Goal: Information Seeking & Learning: Learn about a topic

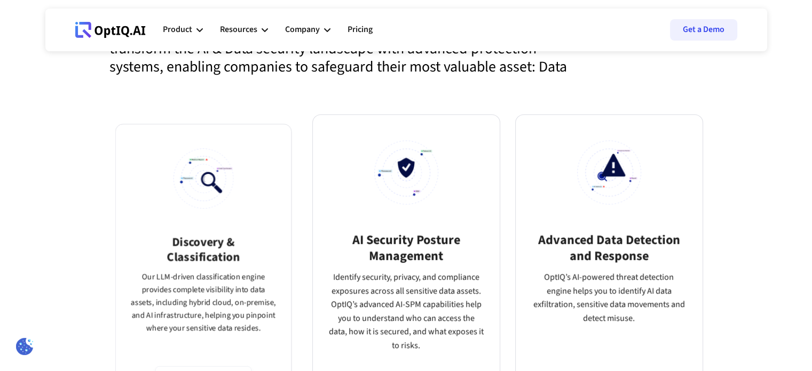
scroll to position [694, 0]
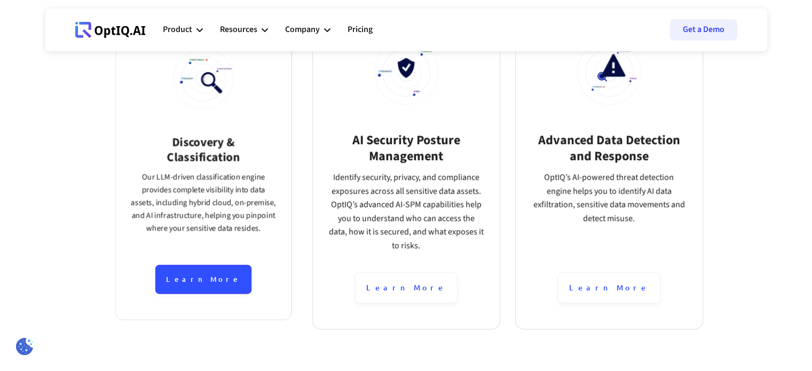
click at [211, 281] on div "Learn More" at bounding box center [203, 279] width 96 height 29
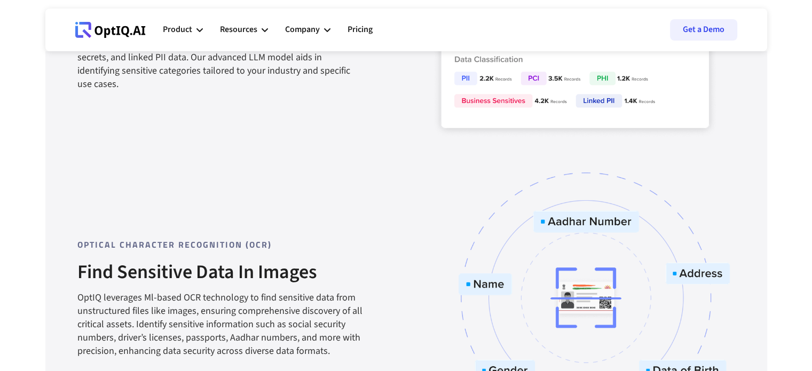
scroll to position [1174, 0]
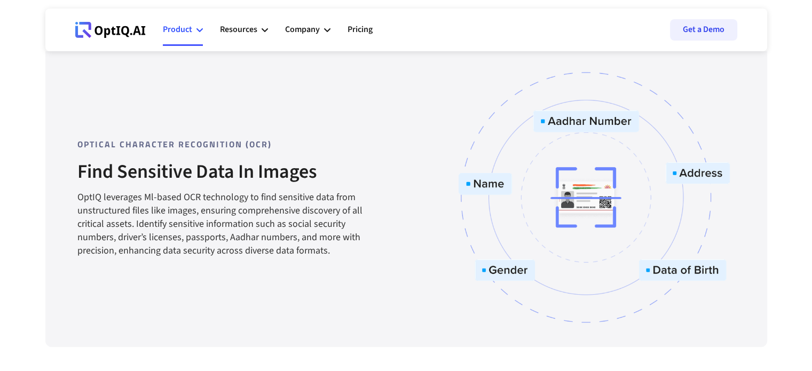
click at [181, 27] on div "Product" at bounding box center [177, 29] width 29 height 14
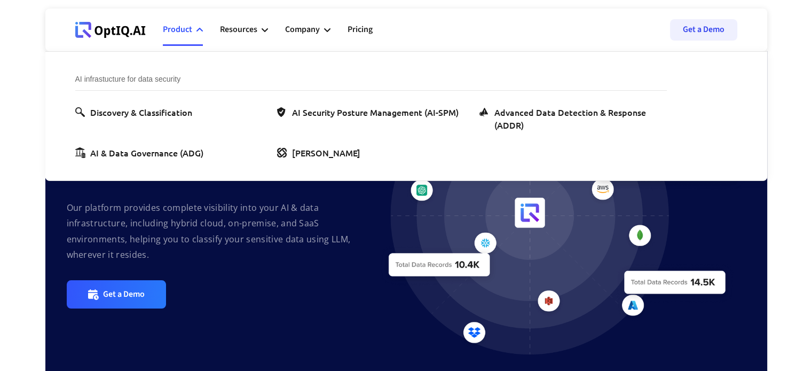
scroll to position [0, 0]
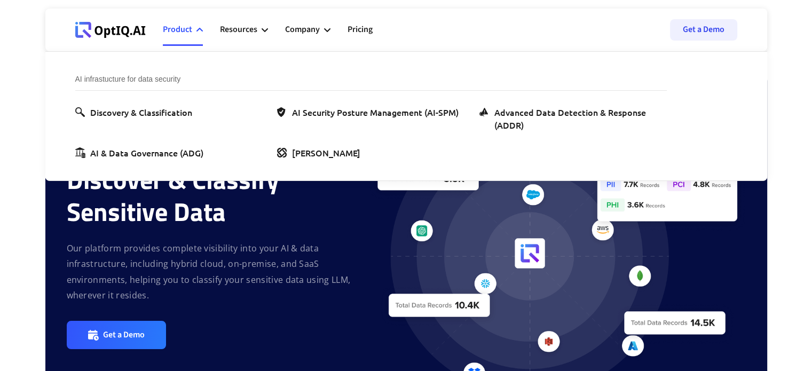
click at [30, 217] on section "Detect Discover & Classify Sensitive Data Our platform provides complete visibi…" at bounding box center [406, 298] width 812 height 446
